Goal: Check status: Check status

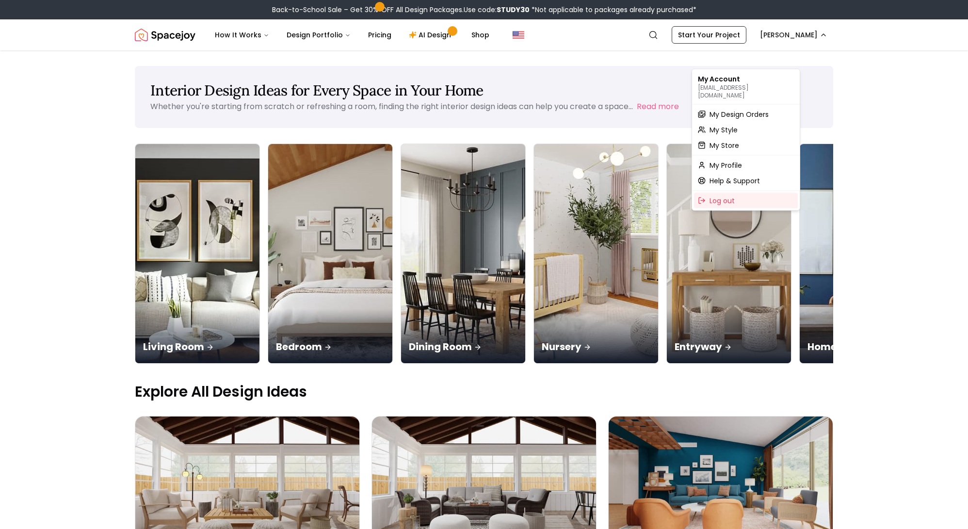
click at [756, 114] on span "My Design Orders" at bounding box center [738, 115] width 59 height 10
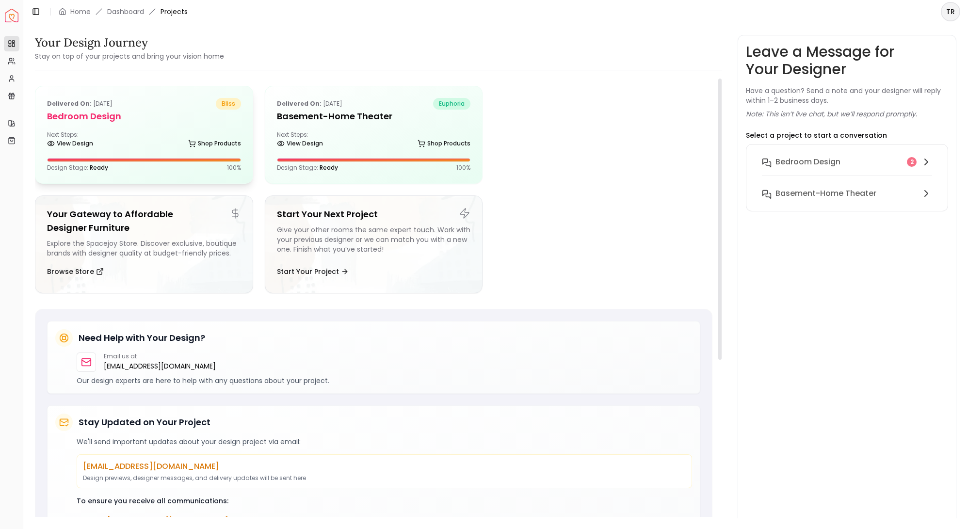
click at [120, 172] on div "Design Stage: Ready 100 %" at bounding box center [144, 165] width 194 height 14
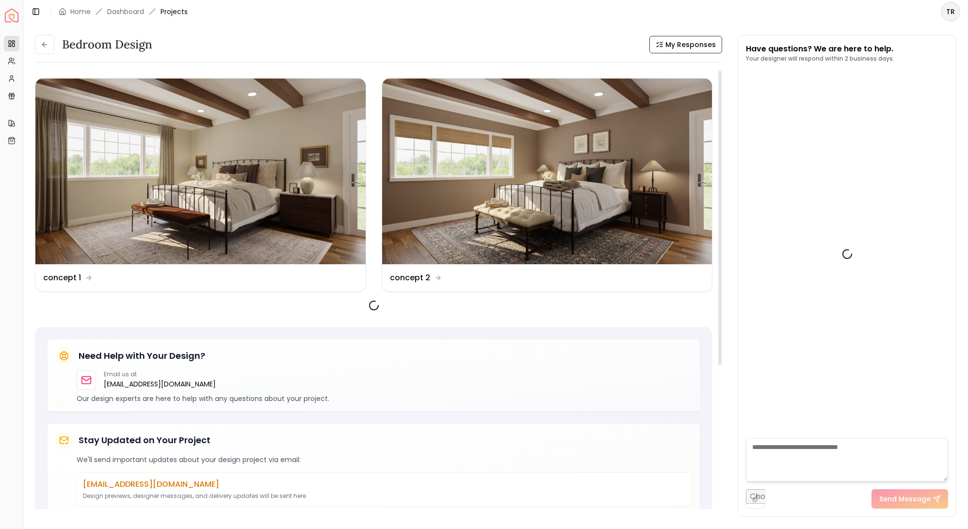
scroll to position [1685, 0]
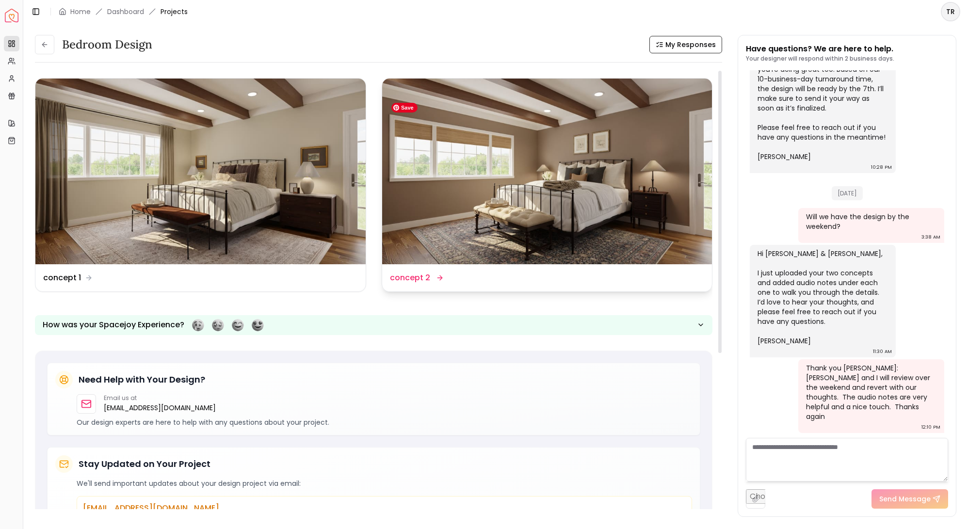
click at [510, 179] on img at bounding box center [547, 172] width 330 height 186
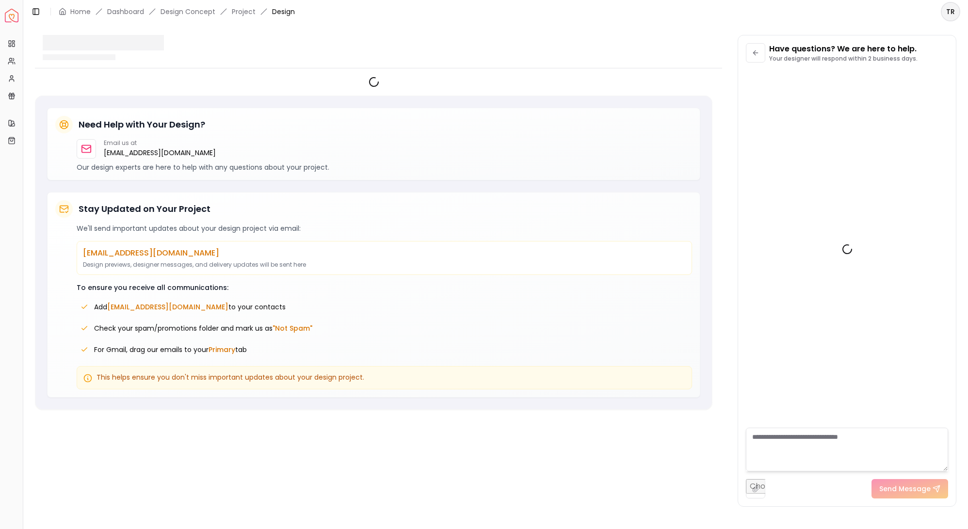
scroll to position [1700, 0]
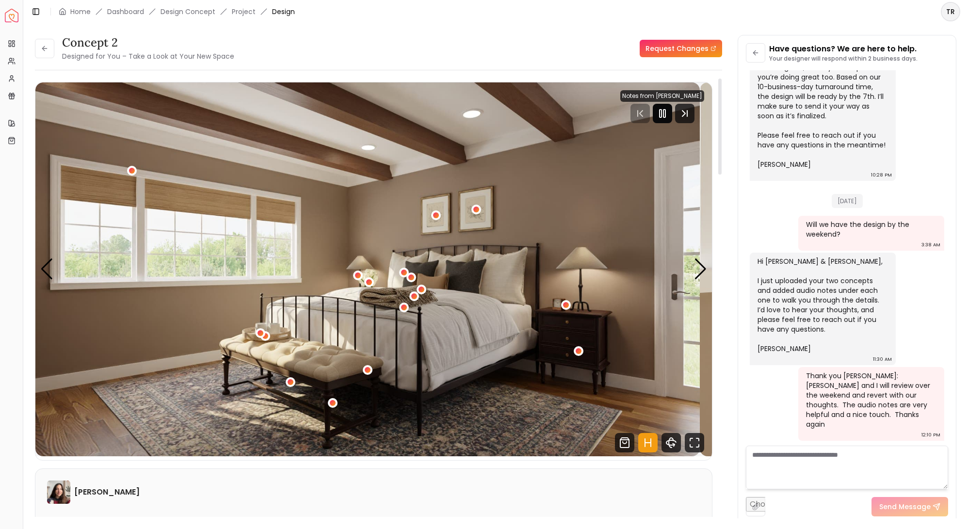
click at [657, 119] on icon "Pause" at bounding box center [663, 114] width 12 height 12
click at [623, 444] on icon "Shop Products from this design" at bounding box center [625, 443] width 4 height 2
click at [685, 452] on icon "Fullscreen" at bounding box center [694, 442] width 19 height 19
